Goal: Transaction & Acquisition: Subscribe to service/newsletter

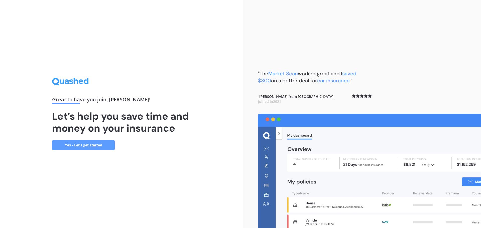
click at [84, 146] on link "Yes - Let’s get started" at bounding box center [83, 145] width 63 height 10
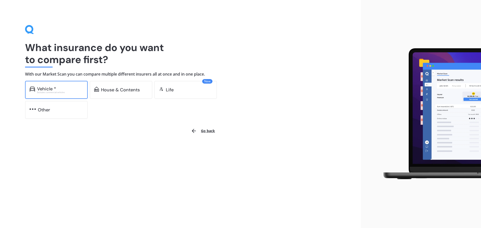
click at [71, 91] on div "Excludes commercial vehicles" at bounding box center [60, 92] width 46 height 2
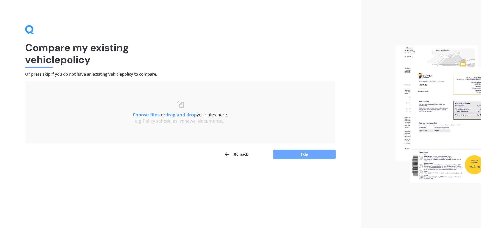
click at [306, 155] on button "Skip" at bounding box center [304, 155] width 63 height 10
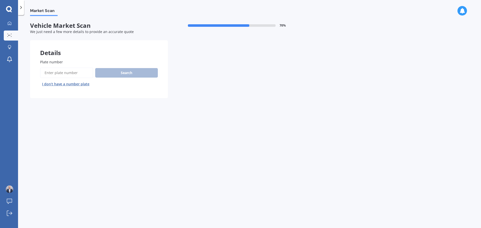
click at [68, 84] on button "I don’t have a number plate" at bounding box center [65, 84] width 51 height 8
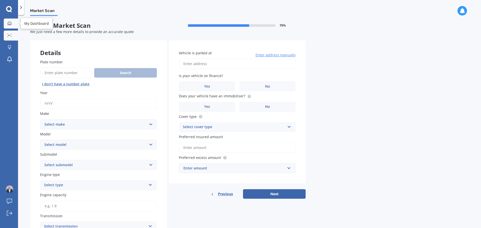
click at [12, 20] on link "My Dashboard" at bounding box center [11, 24] width 14 height 10
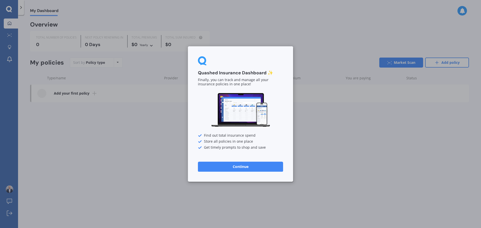
click at [8, 59] on div "Quashed Insurance Dashboard ✨ Finally, you can track and manage all your insura…" at bounding box center [240, 114] width 481 height 228
